Goal: Transaction & Acquisition: Obtain resource

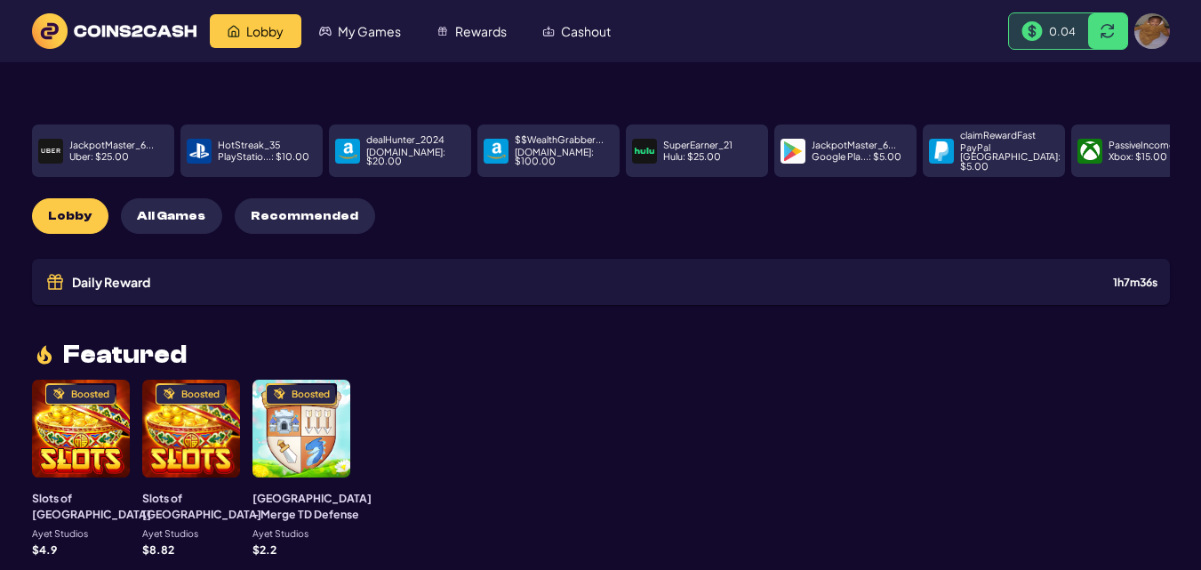
click at [1072, 32] on span "0.04" at bounding box center [1062, 31] width 27 height 14
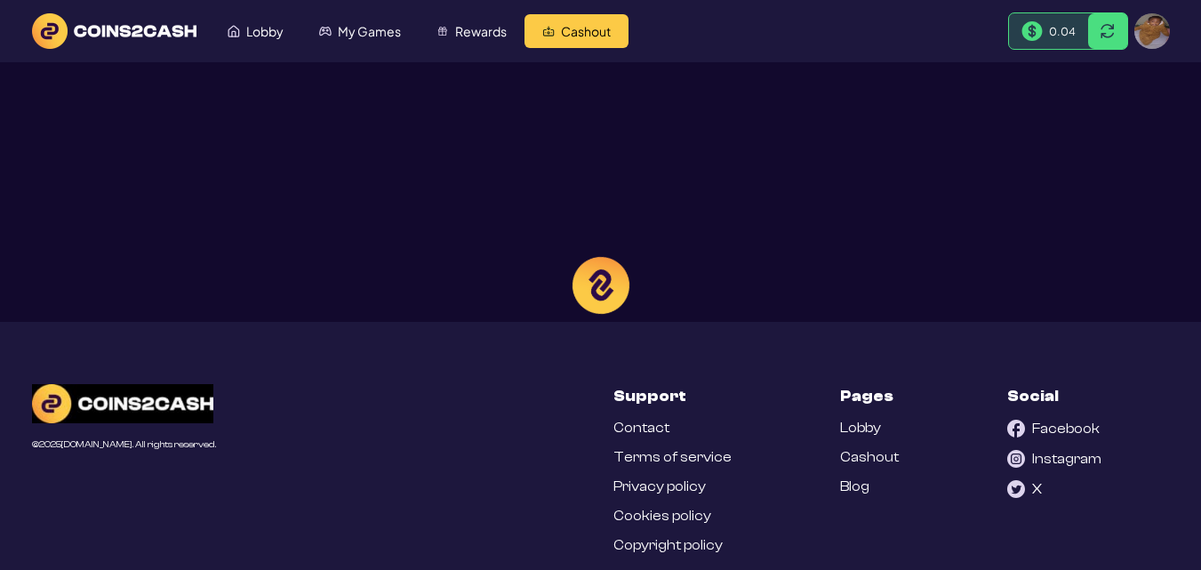
click at [1109, 32] on div at bounding box center [600, 285] width 1201 height 570
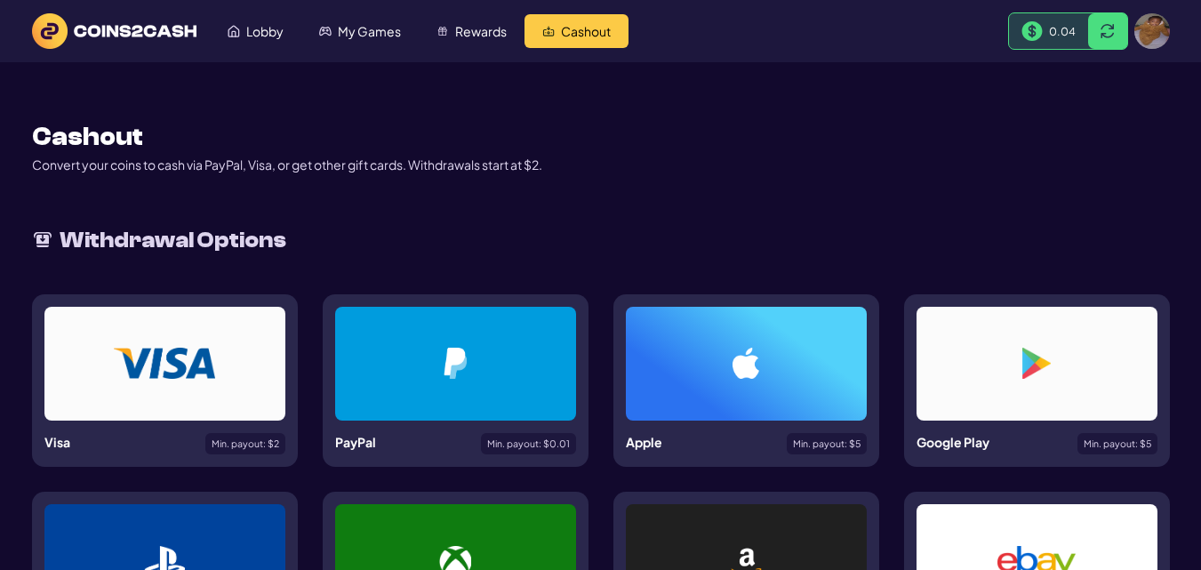
click at [501, 395] on div at bounding box center [455, 364] width 241 height 114
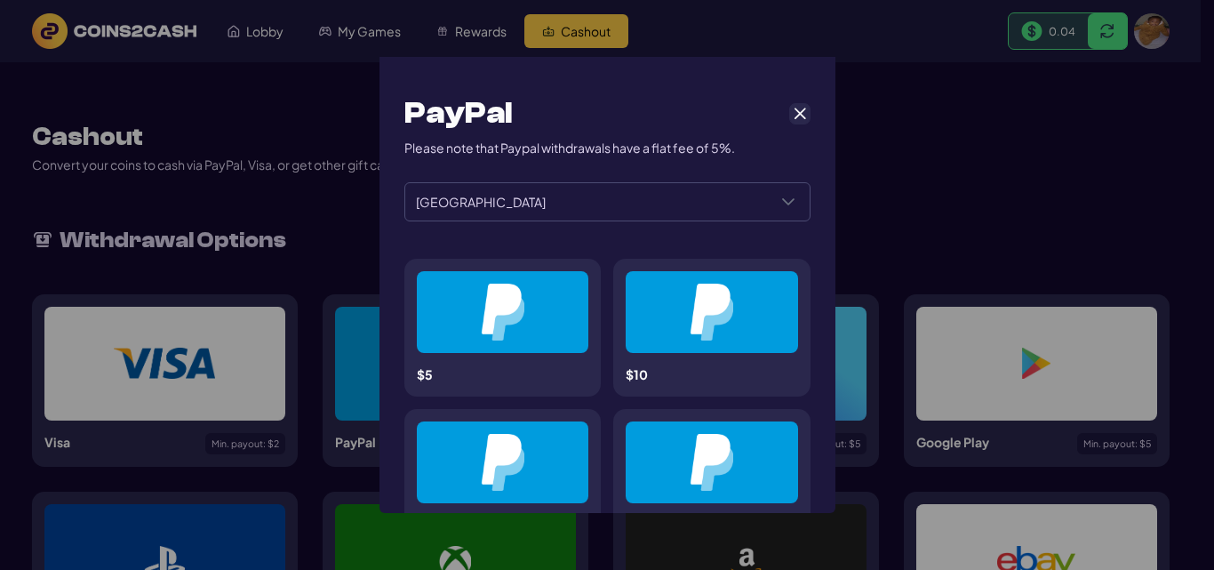
click at [538, 297] on div at bounding box center [503, 312] width 87 height 57
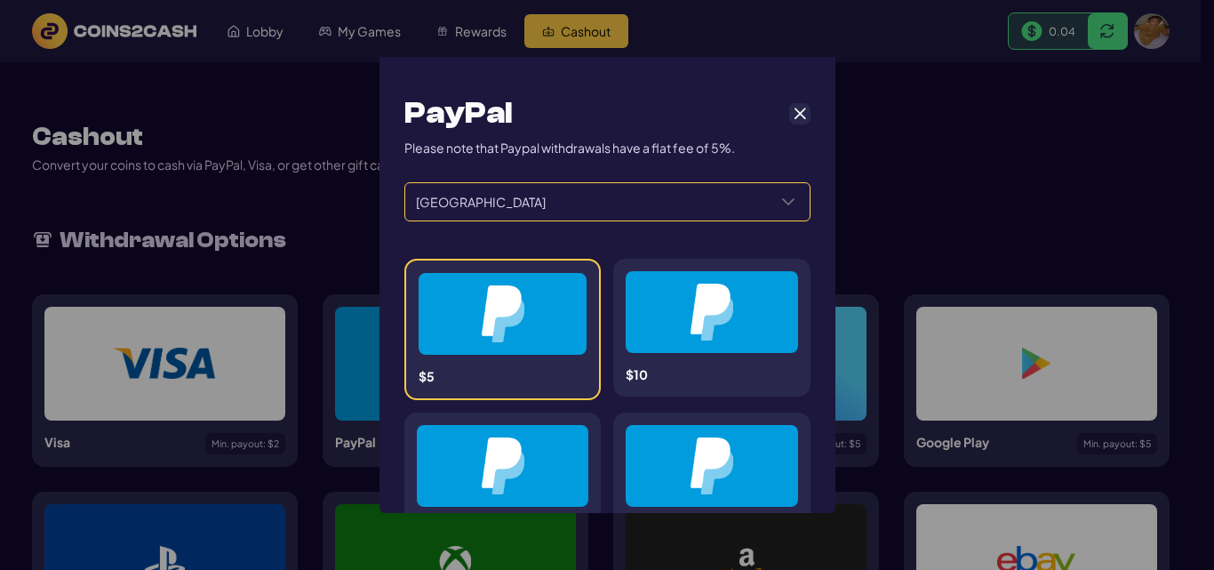
click at [777, 192] on div "Select a Country" at bounding box center [788, 201] width 43 height 37
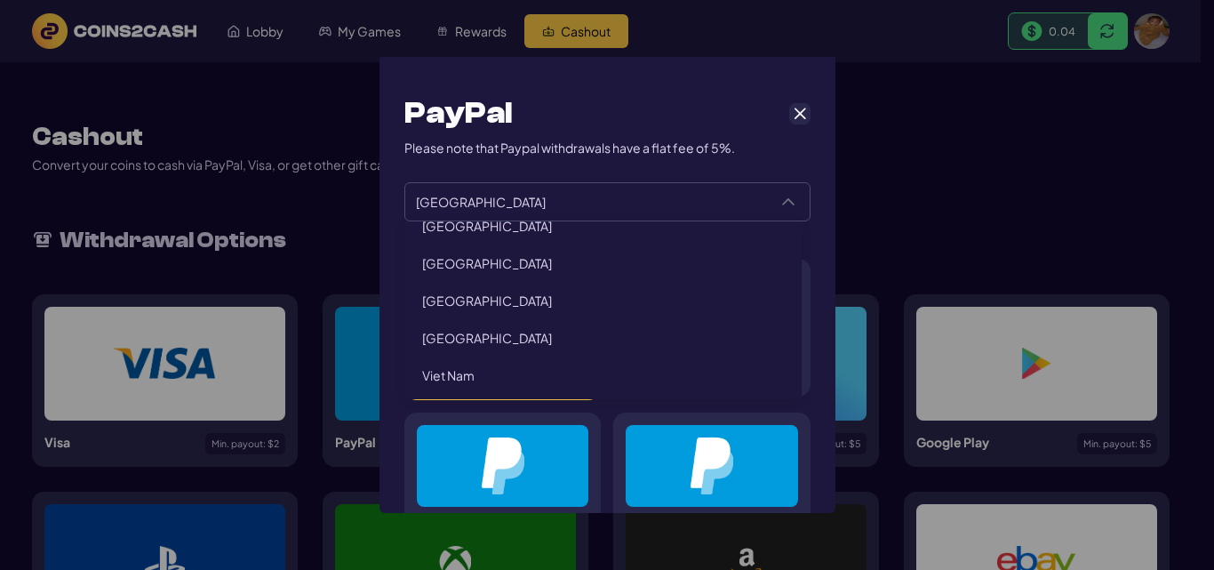
scroll to position [4079, 0]
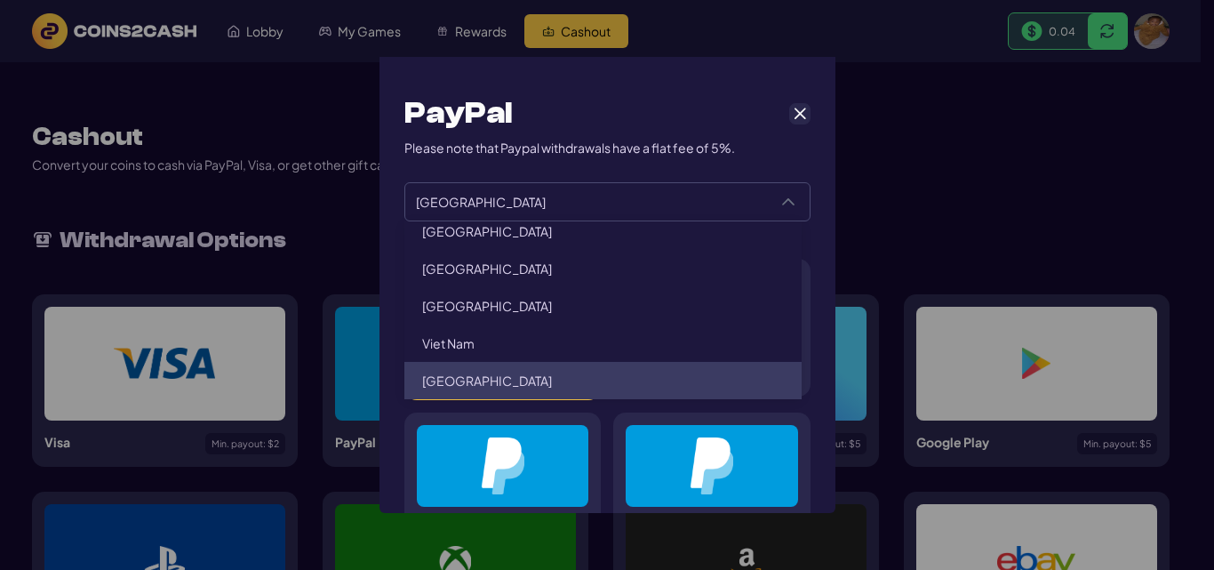
click at [504, 373] on li "[GEOGRAPHIC_DATA]" at bounding box center [602, 380] width 397 height 37
type input "**********"
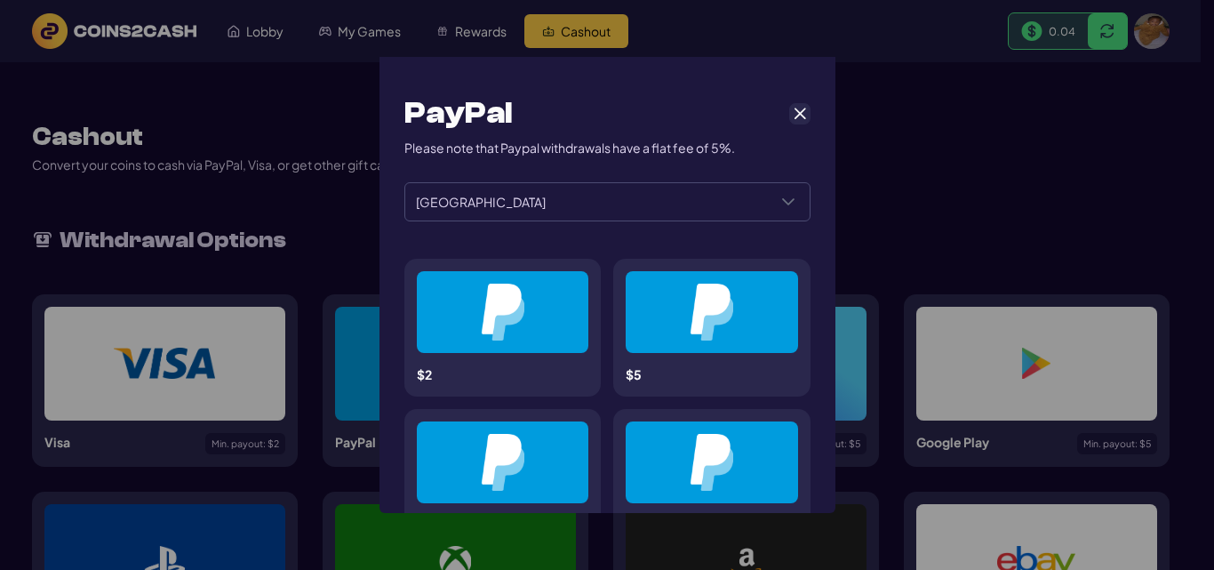
click at [497, 327] on img at bounding box center [503, 312] width 44 height 57
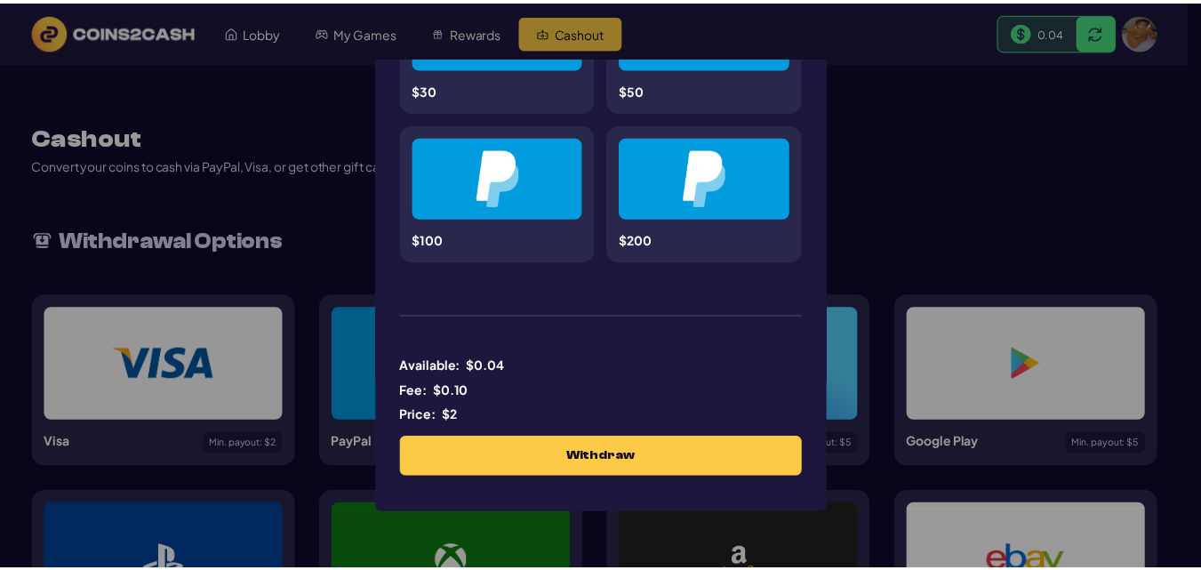
scroll to position [590, 0]
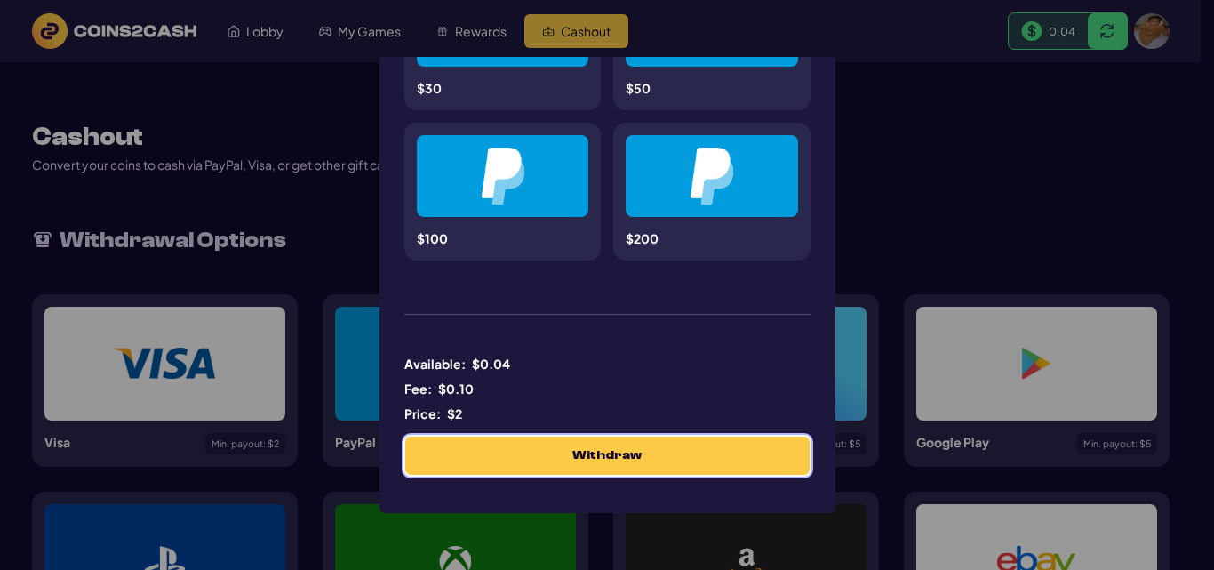
click at [615, 470] on button "Withdraw" at bounding box center [607, 455] width 404 height 38
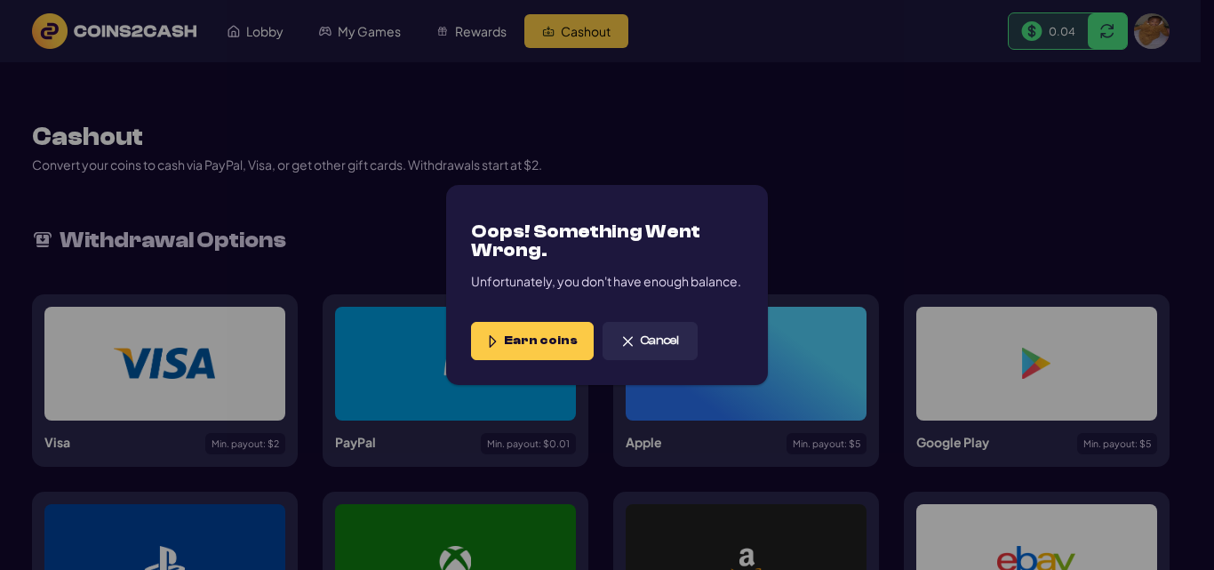
click at [521, 335] on span "Earn coins" at bounding box center [541, 340] width 74 height 15
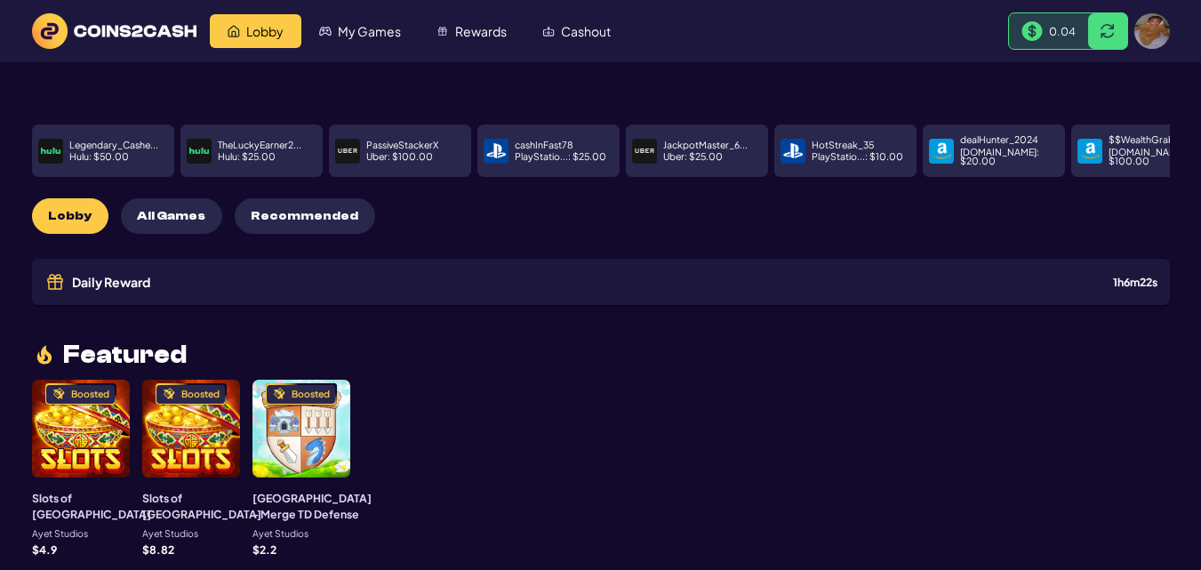
click at [171, 419] on div "Boosted" at bounding box center [191, 429] width 98 height 98
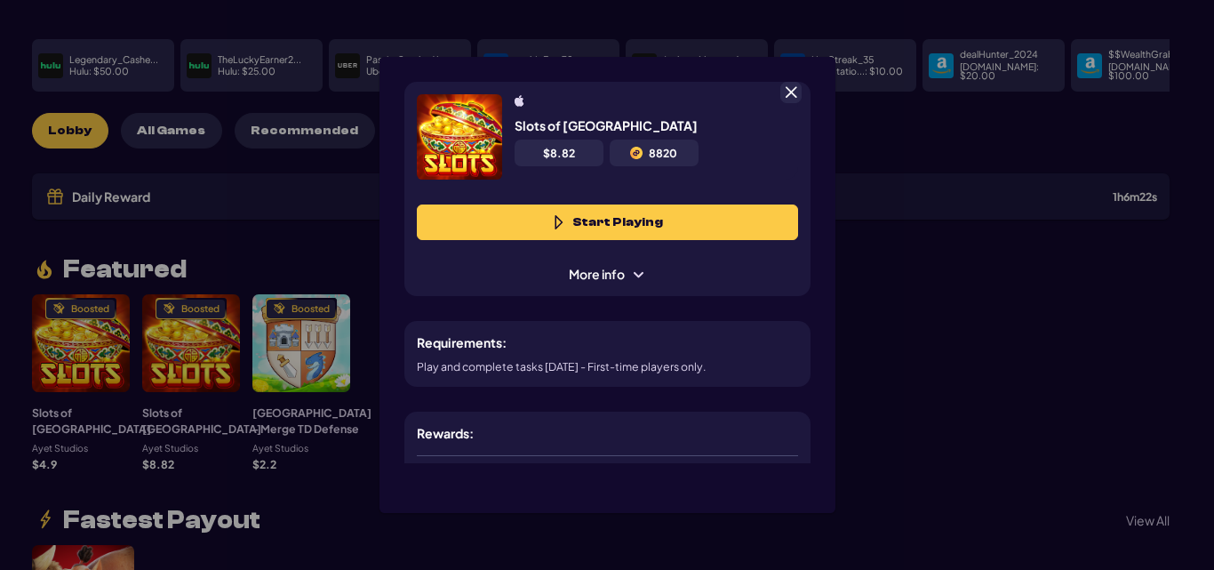
scroll to position [89, 0]
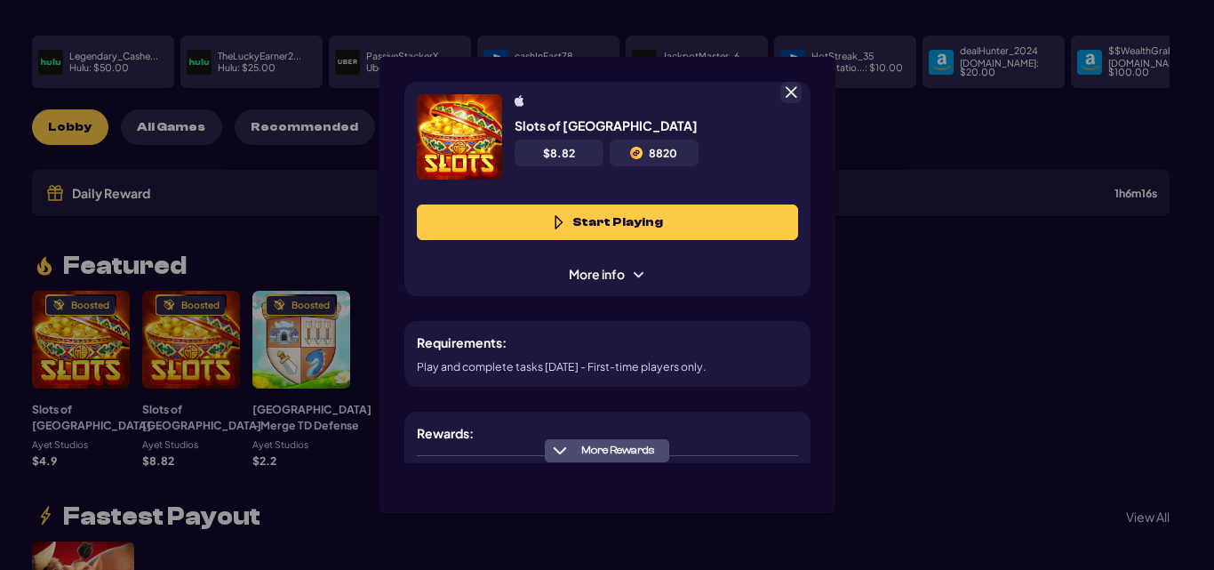
click at [609, 267] on span "More info" at bounding box center [607, 274] width 101 height 19
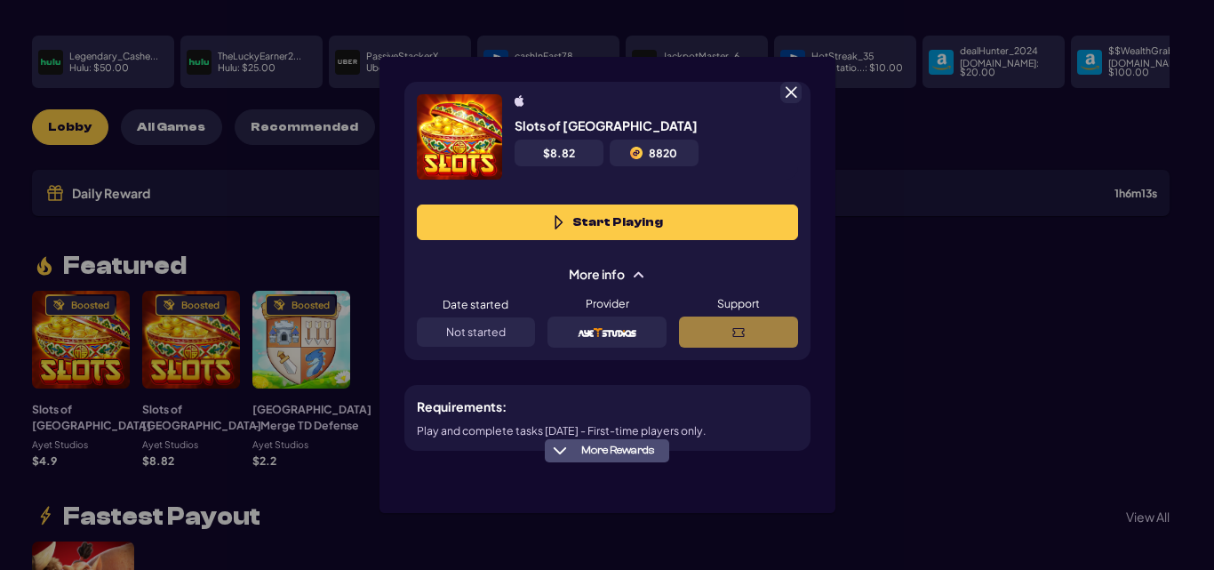
click at [609, 267] on span "More info" at bounding box center [607, 274] width 101 height 19
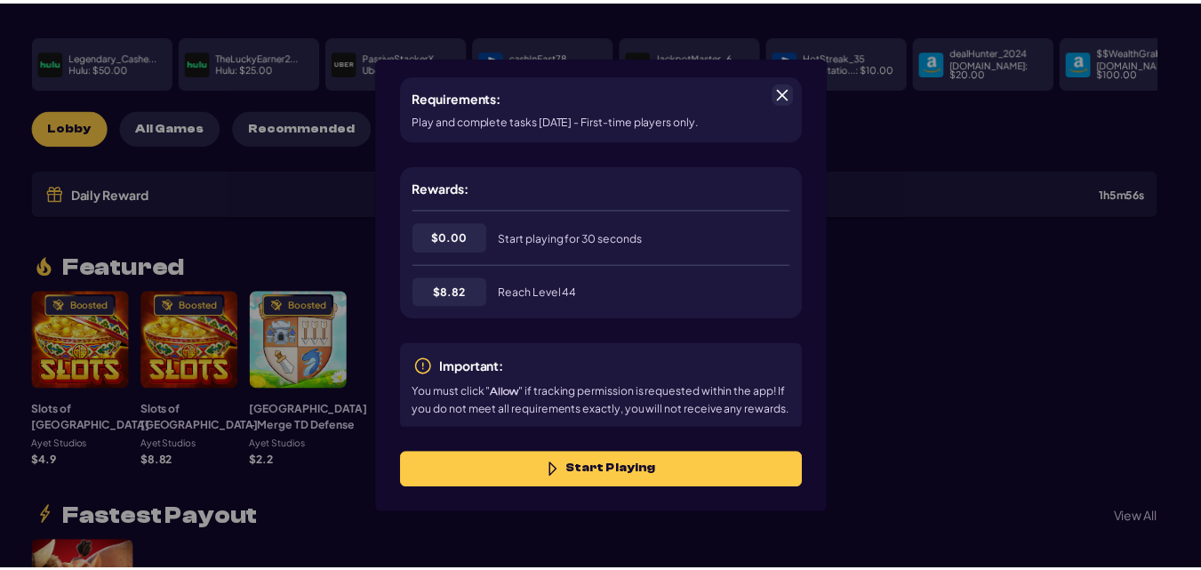
scroll to position [250, 0]
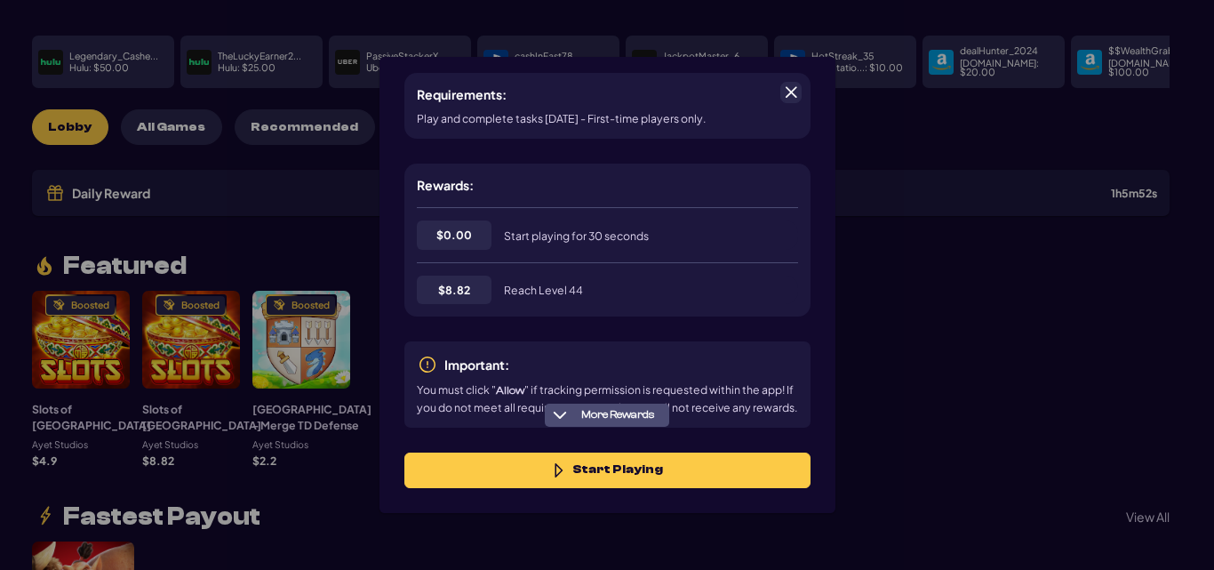
click at [788, 90] on span at bounding box center [791, 92] width 16 height 16
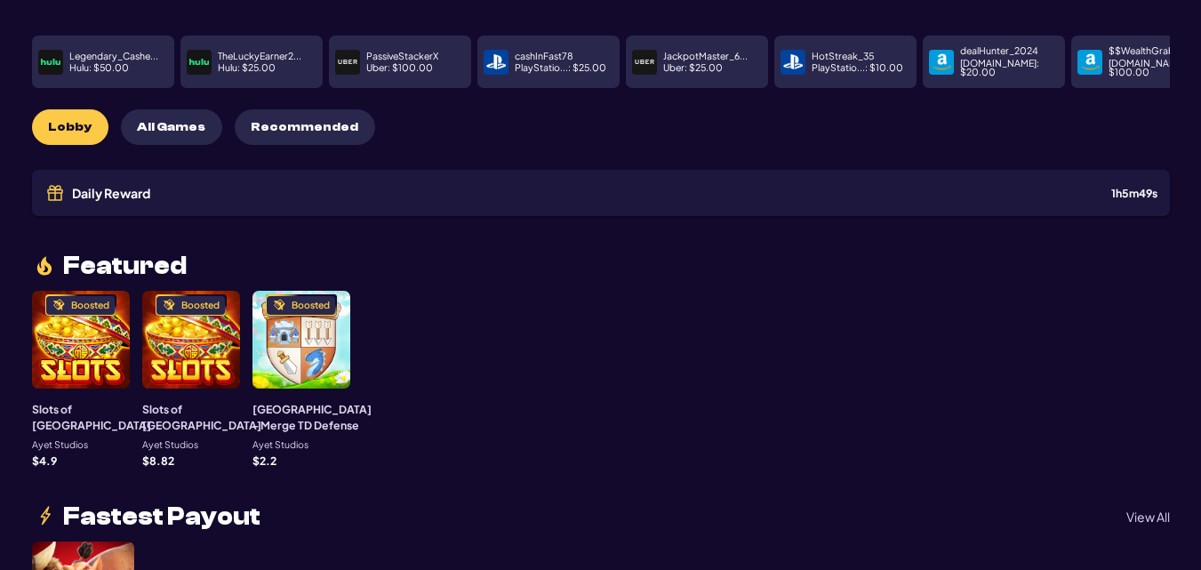
click at [161, 336] on div "Boosted" at bounding box center [191, 340] width 98 height 98
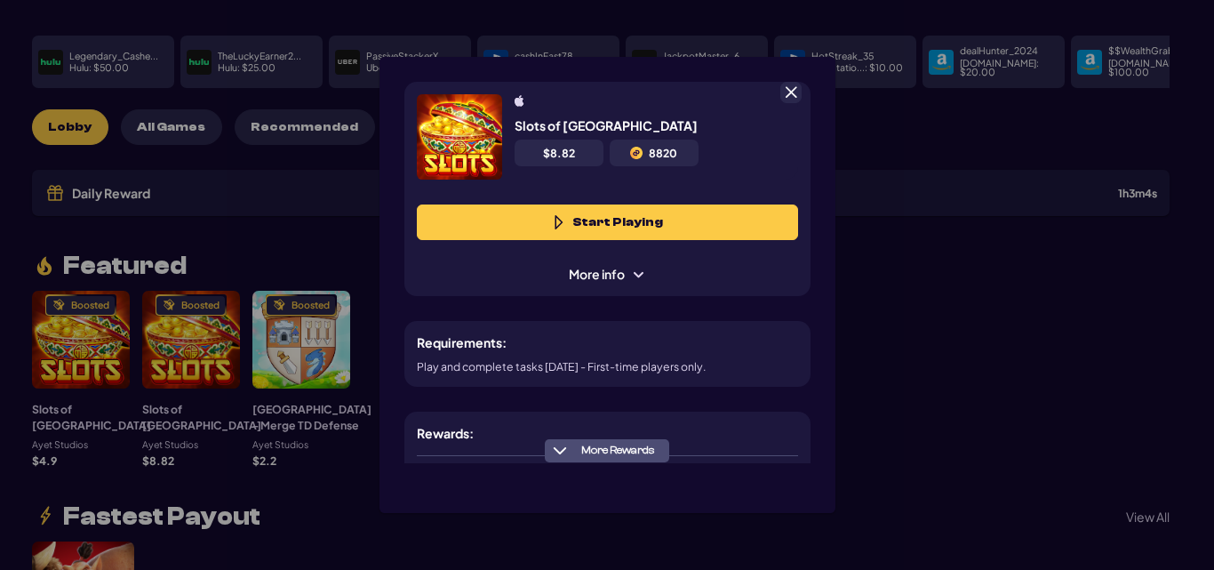
click at [786, 88] on span at bounding box center [791, 92] width 16 height 16
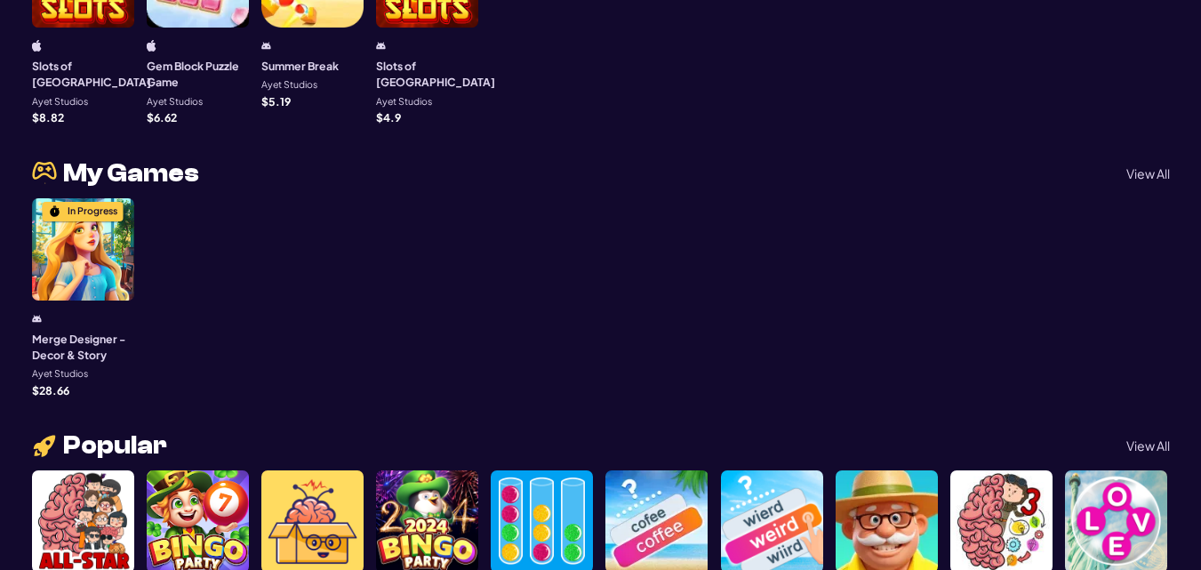
scroll to position [997, 0]
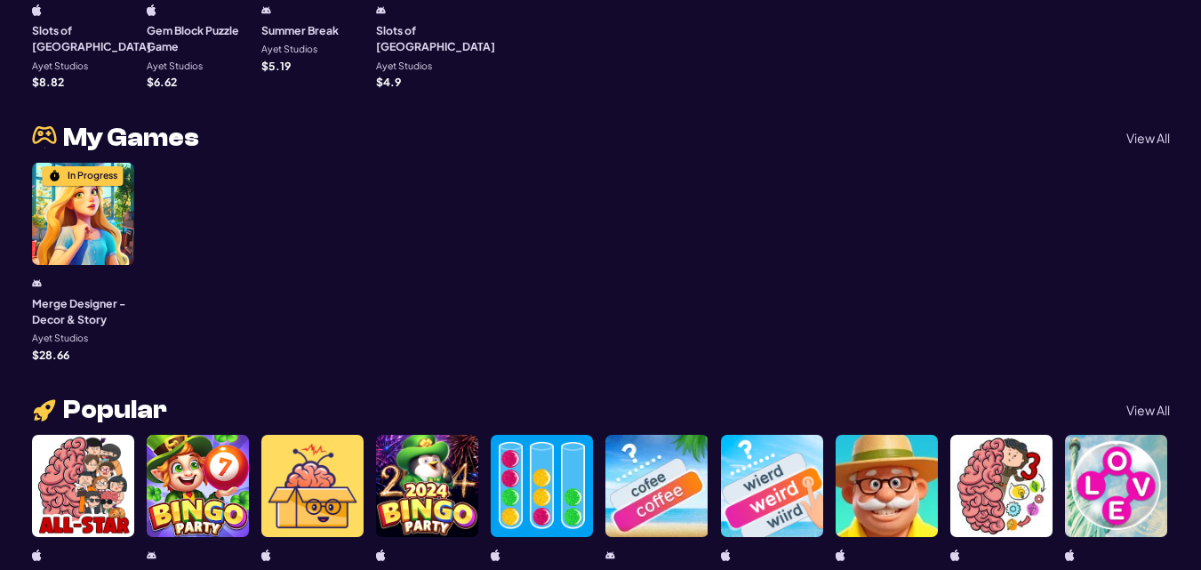
click at [109, 221] on div "In Progress" at bounding box center [83, 214] width 102 height 102
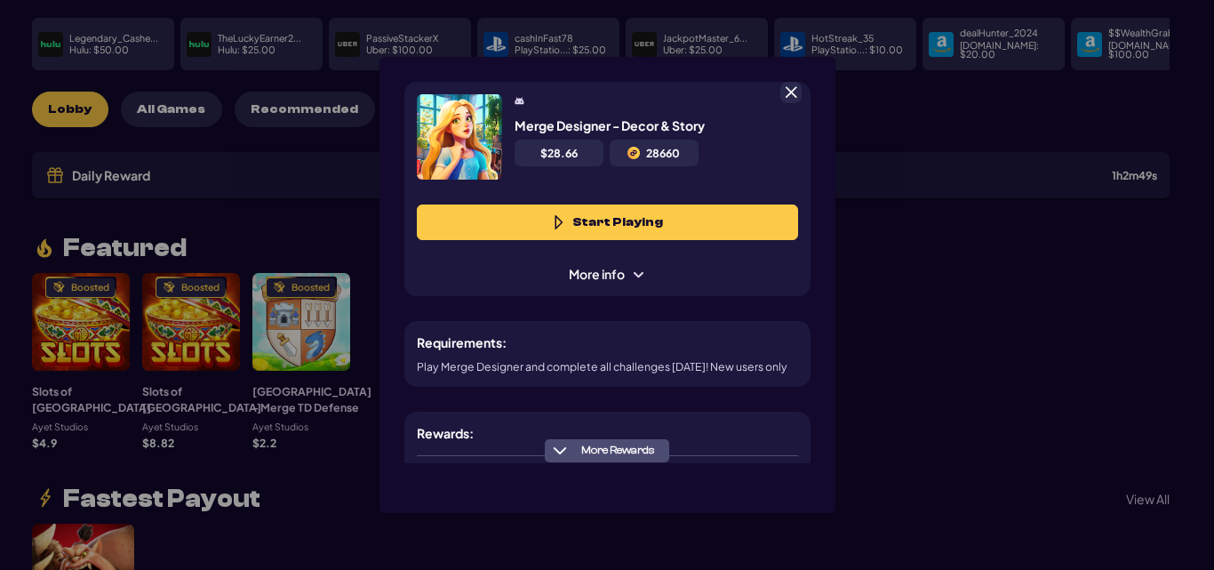
scroll to position [89, 0]
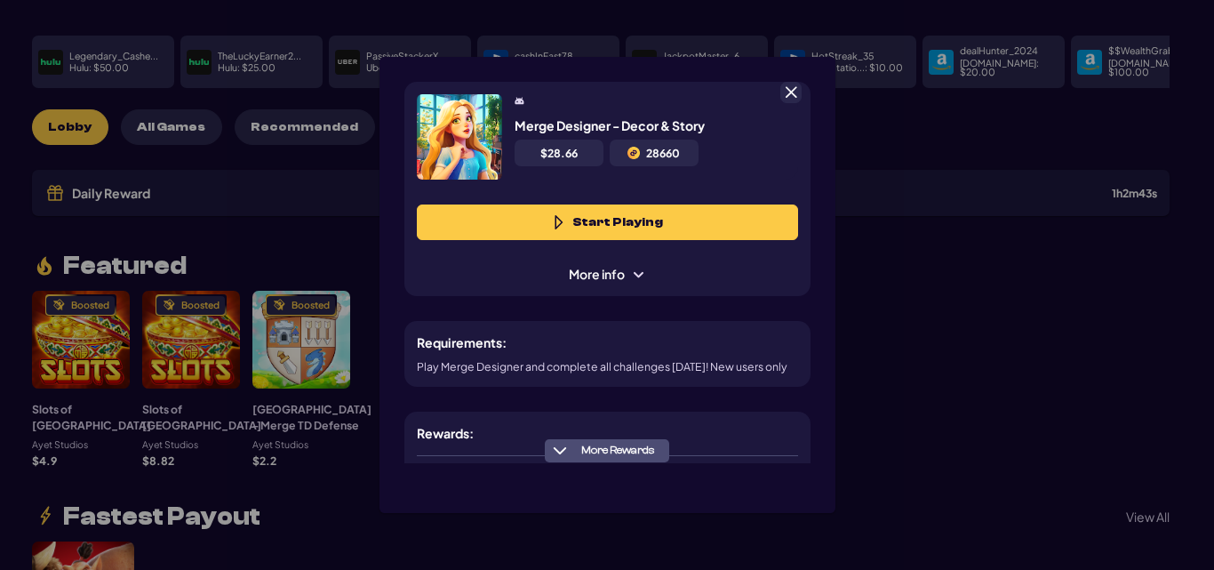
click at [591, 269] on span "More info" at bounding box center [607, 274] width 101 height 19
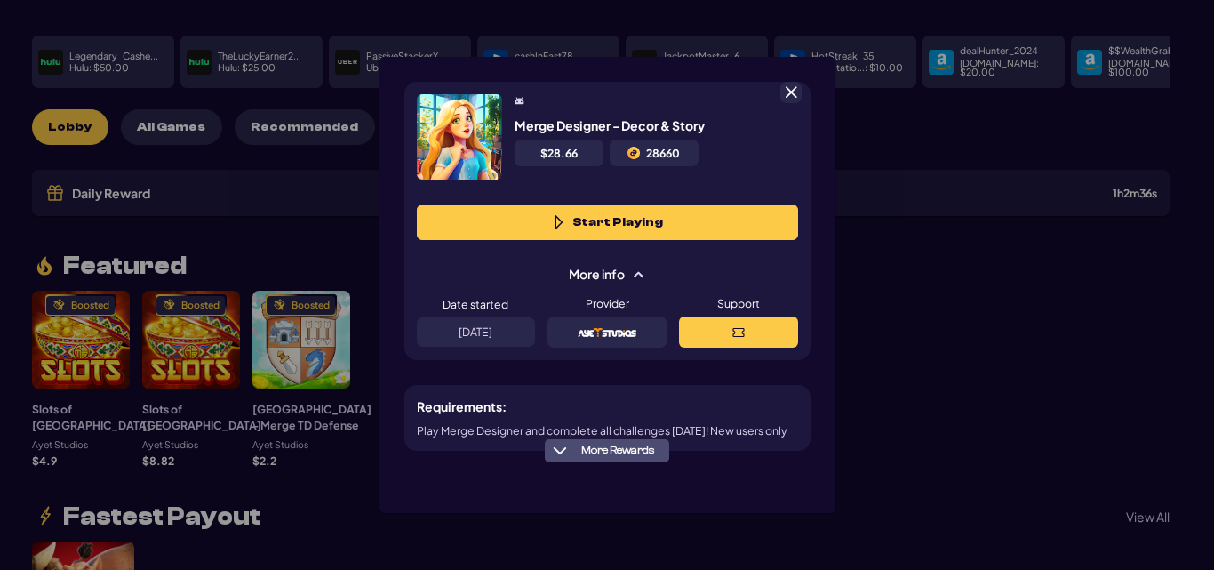
click at [608, 444] on span "More Rewards" at bounding box center [617, 450] width 87 height 13
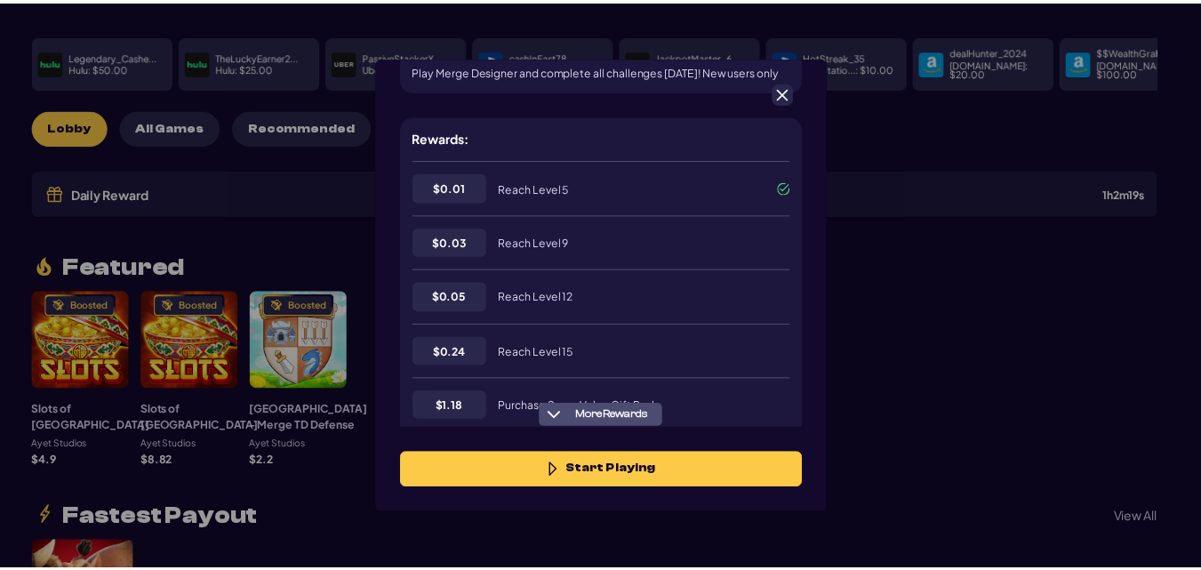
scroll to position [355, 0]
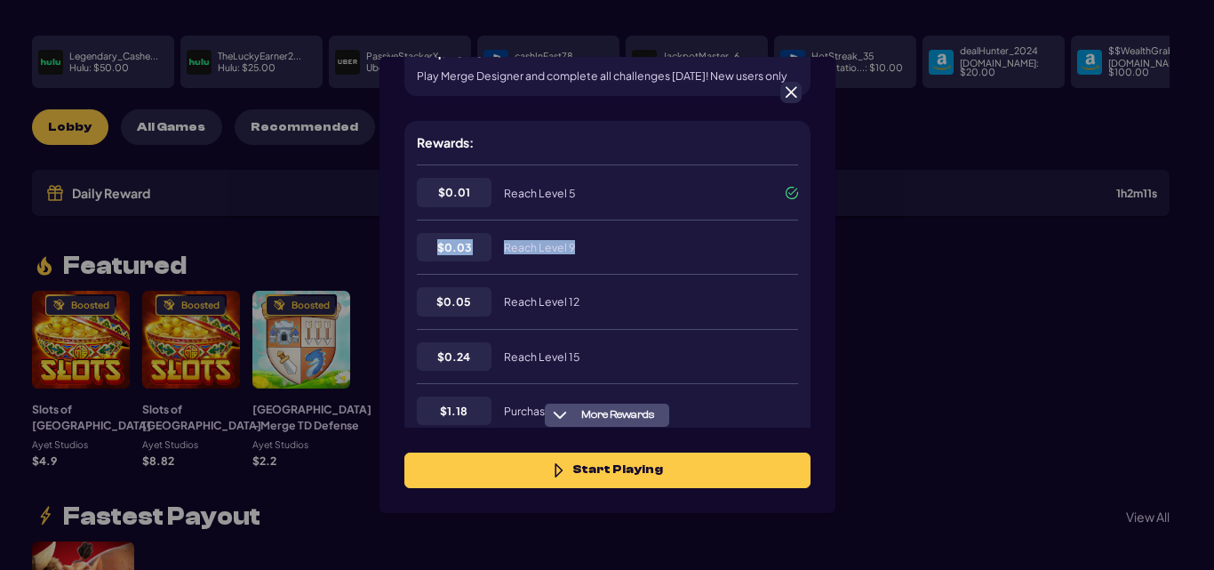
drag, startPoint x: 607, startPoint y: 264, endPoint x: 615, endPoint y: 236, distance: 29.6
click at [615, 236] on div "$ 0.01 Reach Level 5 $ 0.03 Reach Level 9 $ 0.05 Reach Level 12 $ 0.24 Reach Le…" at bounding box center [607, 403] width 381 height 478
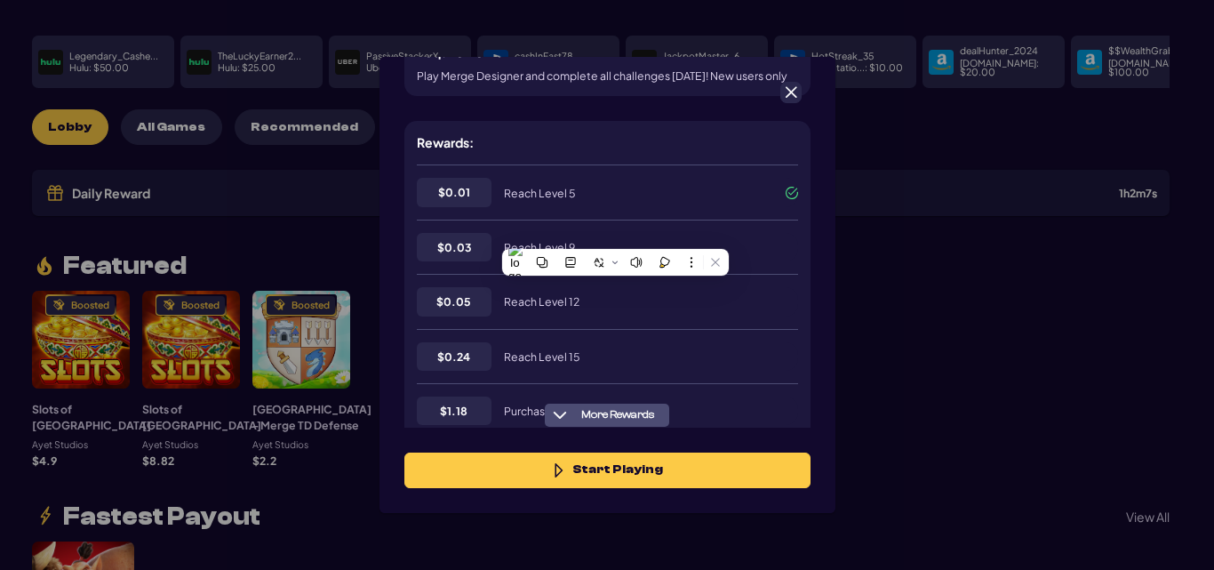
click at [793, 94] on span at bounding box center [791, 92] width 16 height 16
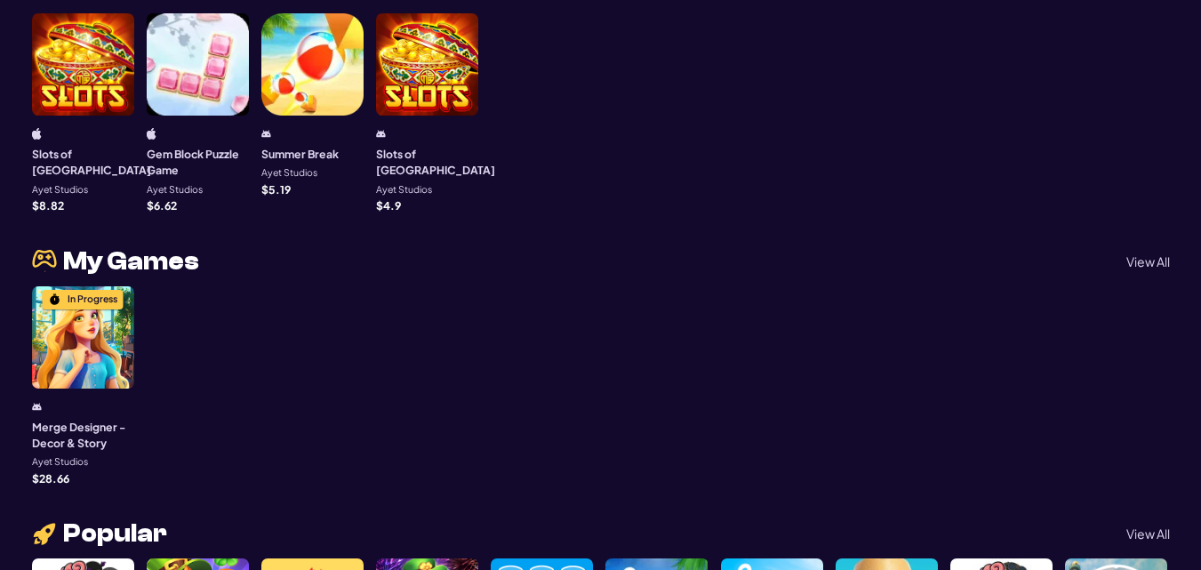
scroll to position [867, 0]
